Goal: Navigation & Orientation: Find specific page/section

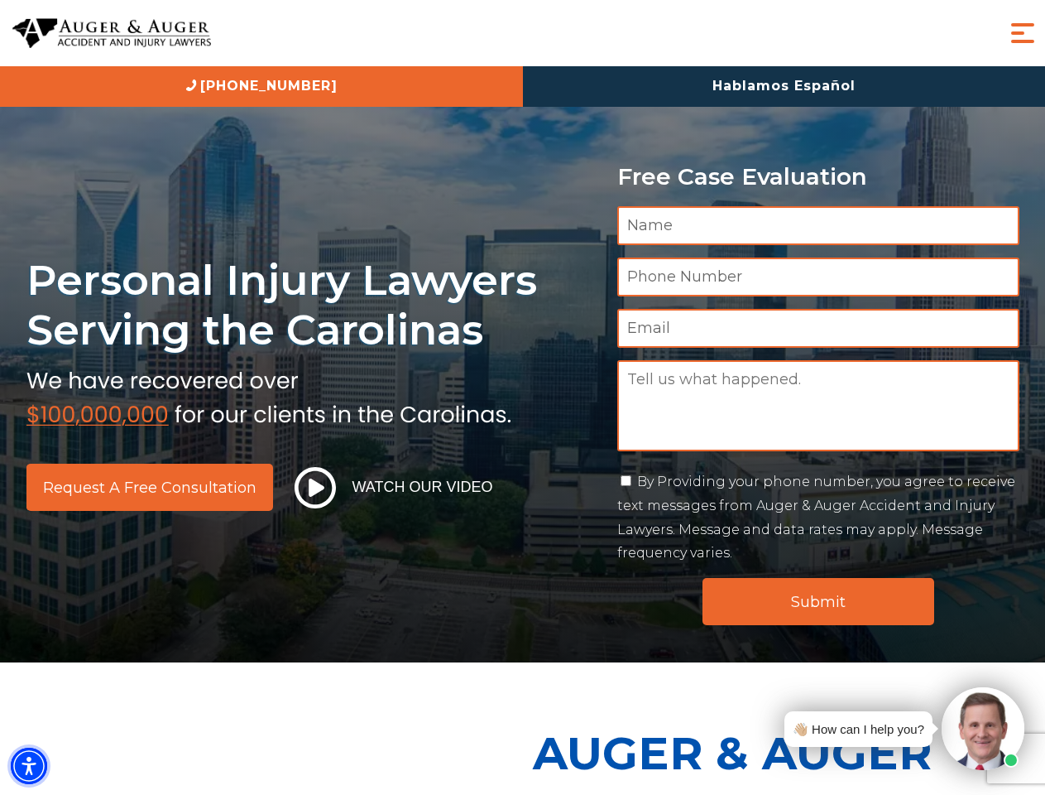
click at [29, 766] on img "Accessibility Menu" at bounding box center [29, 765] width 36 height 36
